Goal: Navigation & Orientation: Find specific page/section

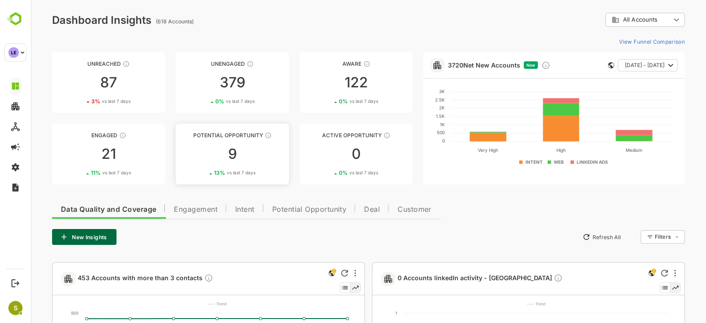
click at [252, 144] on link "Potential Opportunity 9 13 % vs last 7 days" at bounding box center [232, 153] width 113 height 61
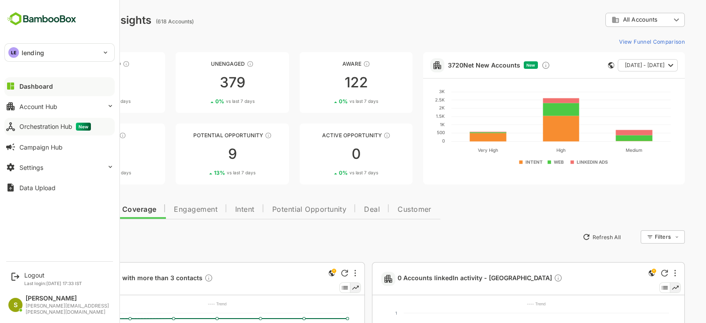
click at [34, 127] on div "Orchestration Hub New" at bounding box center [54, 127] width 71 height 8
click at [76, 107] on button "Account Hub" at bounding box center [59, 106] width 110 height 18
click at [11, 106] on icon at bounding box center [11, 106] width 8 height 8
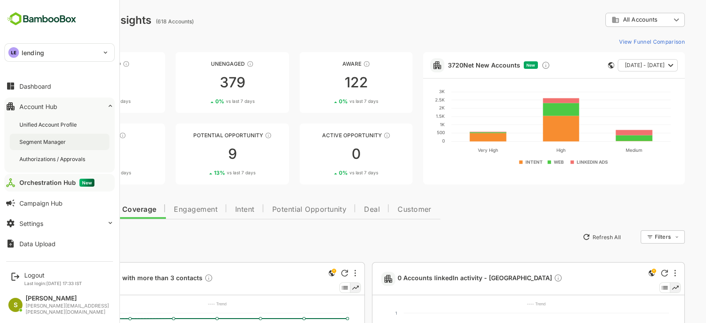
click at [57, 135] on div "Segment Manager" at bounding box center [60, 142] width 100 height 16
click at [26, 85] on div "Dashboard" at bounding box center [35, 85] width 32 height 7
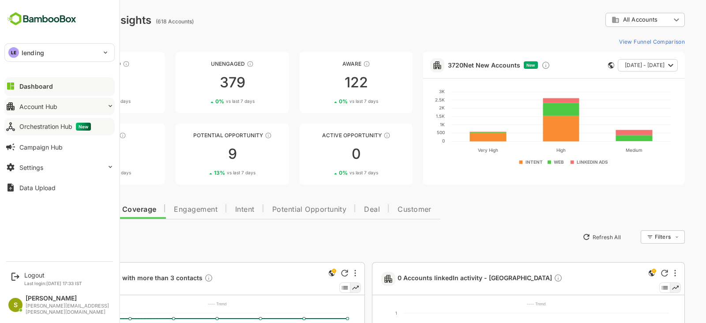
click at [44, 107] on div "Account Hub" at bounding box center [38, 106] width 38 height 7
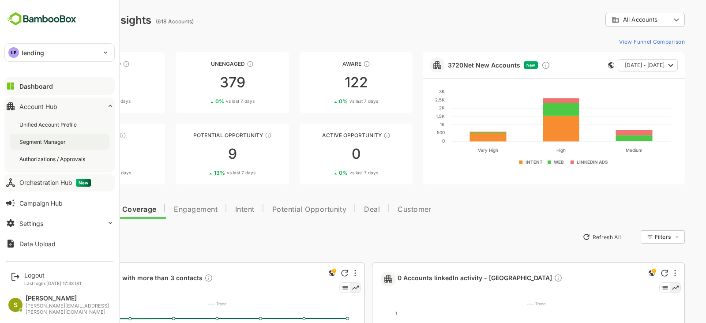
click at [55, 146] on div "Segment Manager" at bounding box center [60, 142] width 100 height 16
click at [37, 52] on p "lending" at bounding box center [33, 52] width 22 height 9
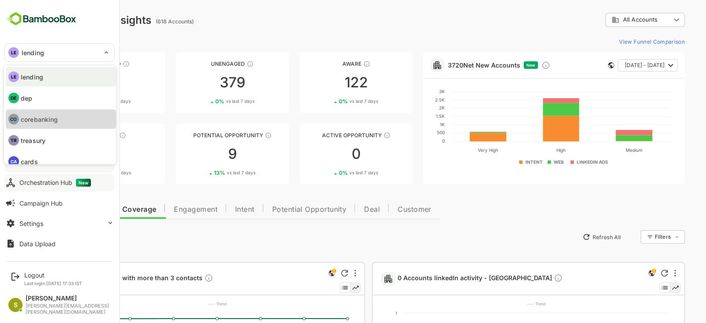
click at [53, 117] on p "corebanking" at bounding box center [39, 119] width 37 height 9
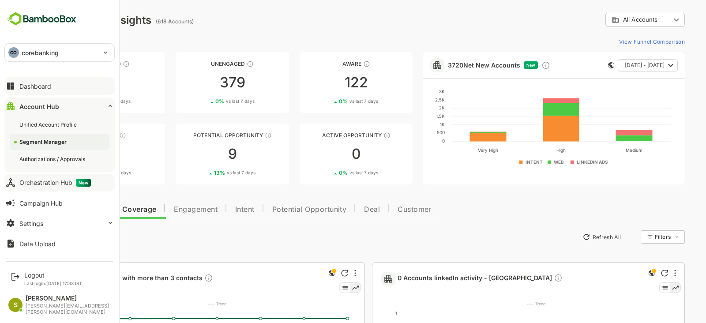
click at [75, 52] on div "CO corebanking" at bounding box center [54, 53] width 99 height 18
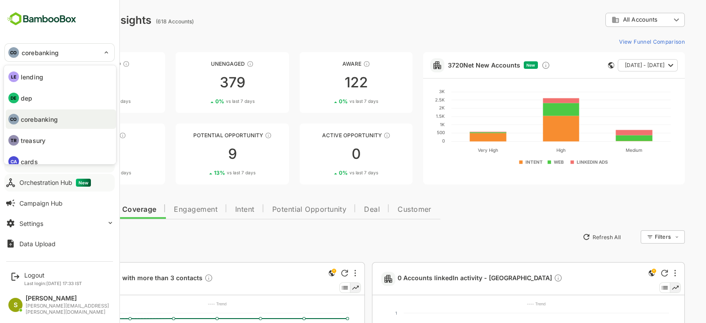
click at [134, 74] on div at bounding box center [353, 161] width 706 height 323
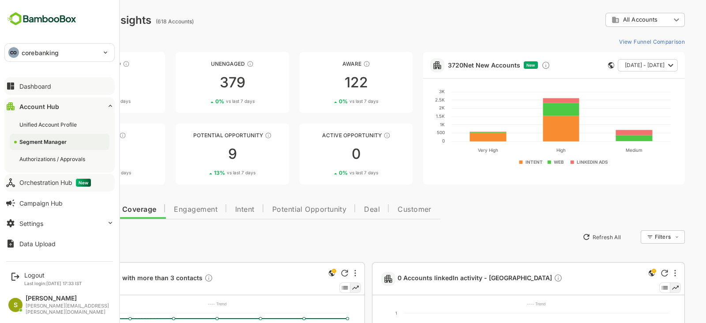
click at [28, 81] on button "Dashboard" at bounding box center [59, 86] width 110 height 18
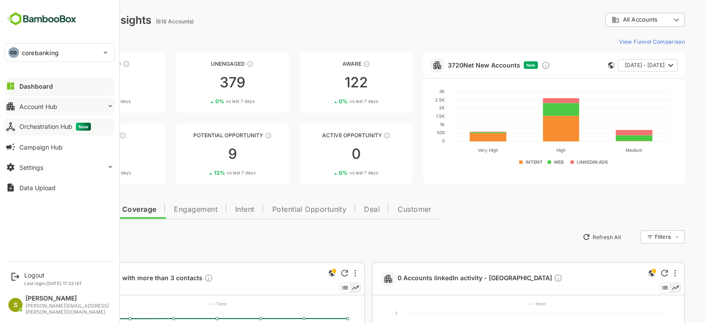
click at [52, 108] on div "Account Hub" at bounding box center [38, 106] width 38 height 7
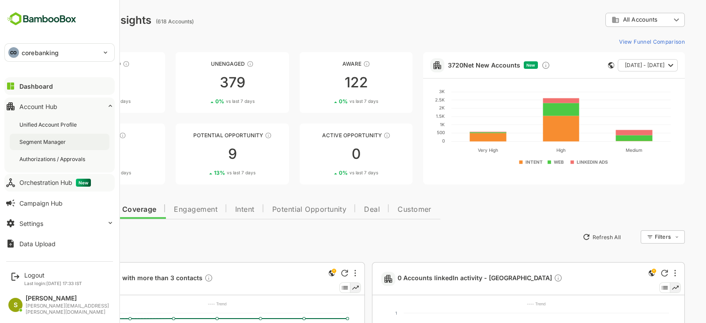
click at [61, 135] on div "Segment Manager" at bounding box center [60, 142] width 100 height 16
click at [32, 51] on p "corebanking" at bounding box center [40, 52] width 37 height 9
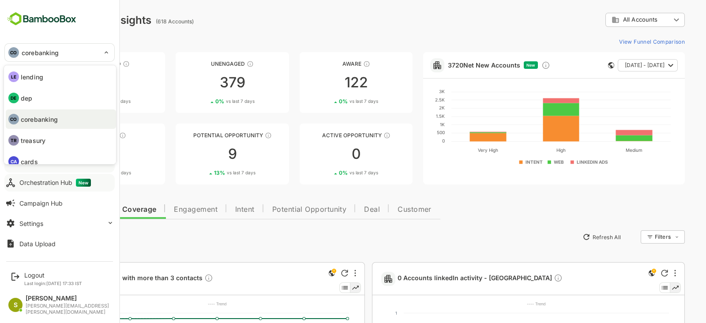
click at [44, 75] on li "LE lending" at bounding box center [61, 76] width 110 height 19
type input "*******"
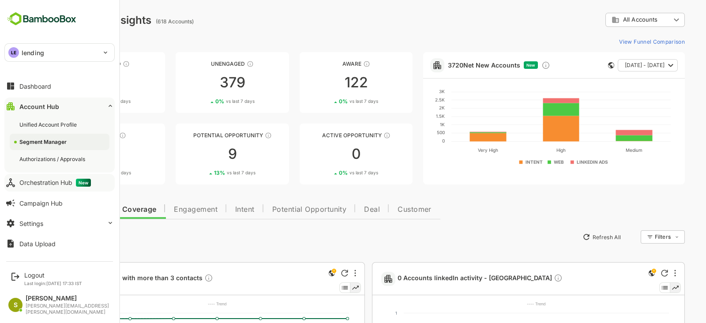
click at [17, 22] on img at bounding box center [41, 19] width 75 height 17
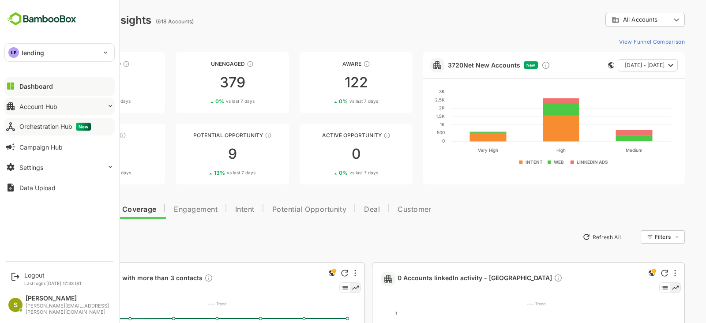
click at [61, 101] on button "Account Hub" at bounding box center [59, 106] width 110 height 18
click at [53, 107] on div "Account Hub" at bounding box center [38, 106] width 38 height 7
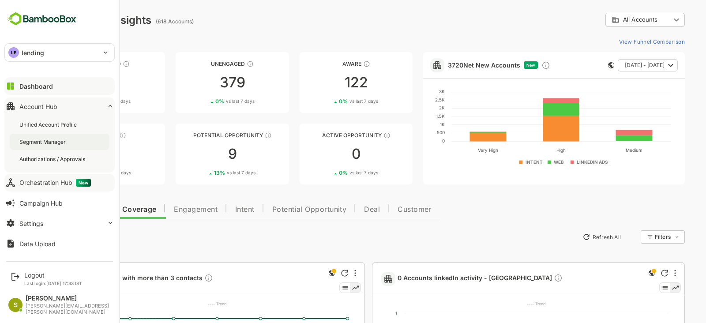
click at [56, 145] on div "Segment Manager" at bounding box center [43, 141] width 48 height 7
click at [24, 90] on button "Dashboard" at bounding box center [59, 86] width 110 height 18
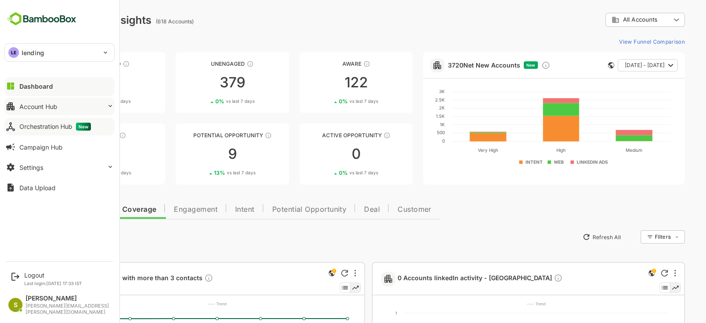
click at [68, 107] on button "Account Hub" at bounding box center [59, 106] width 110 height 18
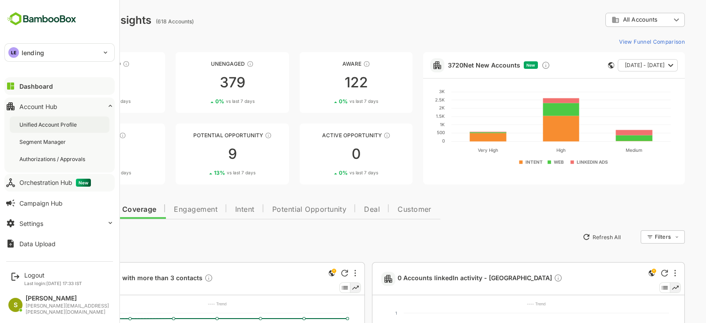
click at [55, 121] on div "Unified Account Profile" at bounding box center [48, 124] width 59 height 7
